Goal: Task Accomplishment & Management: Use online tool/utility

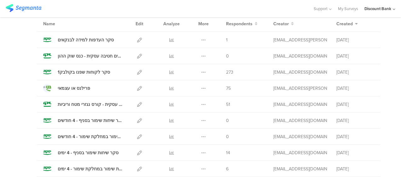
scroll to position [63, 0]
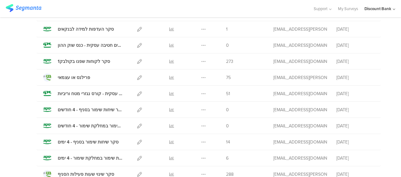
click at [169, 93] on icon at bounding box center [171, 93] width 5 height 5
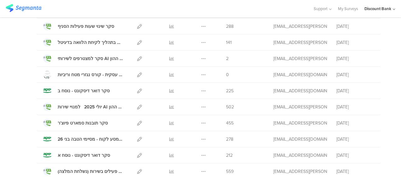
scroll to position [222, 0]
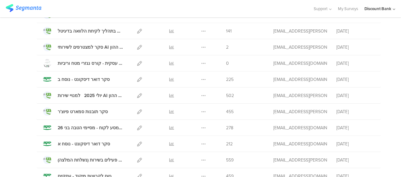
click at [169, 127] on icon at bounding box center [171, 127] width 5 height 5
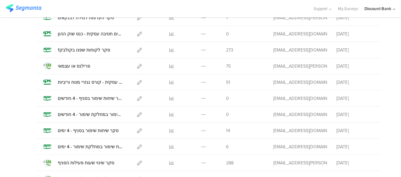
scroll to position [0, 0]
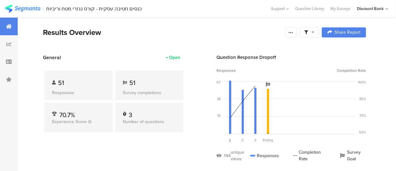
click at [293, 33] on icon at bounding box center [290, 32] width 5 height 5
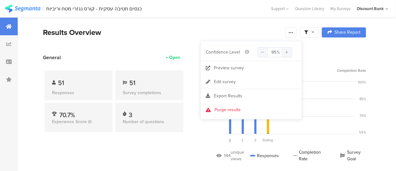
click at [258, 95] on div "Export Results" at bounding box center [251, 96] width 101 height 6
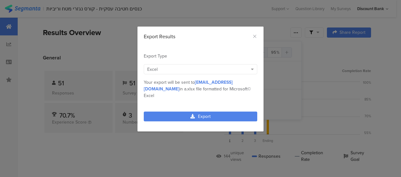
click at [222, 113] on link "Export" at bounding box center [201, 116] width 114 height 10
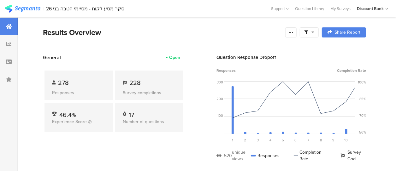
click at [293, 33] on icon at bounding box center [290, 32] width 5 height 5
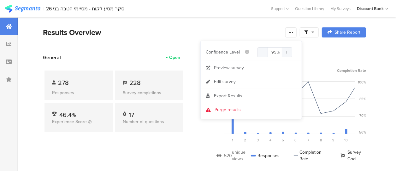
click at [260, 98] on div "Export Results" at bounding box center [251, 96] width 101 height 6
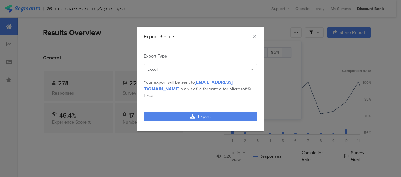
click at [216, 111] on link "Export" at bounding box center [201, 116] width 114 height 10
